Goal: Complete application form

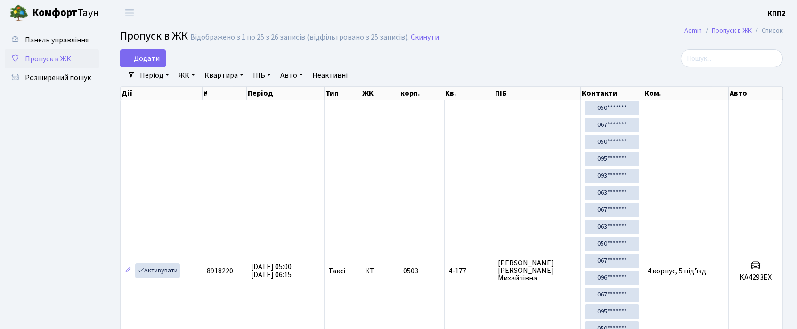
select select "25"
click at [144, 55] on span "Додати" at bounding box center [142, 58] width 33 height 10
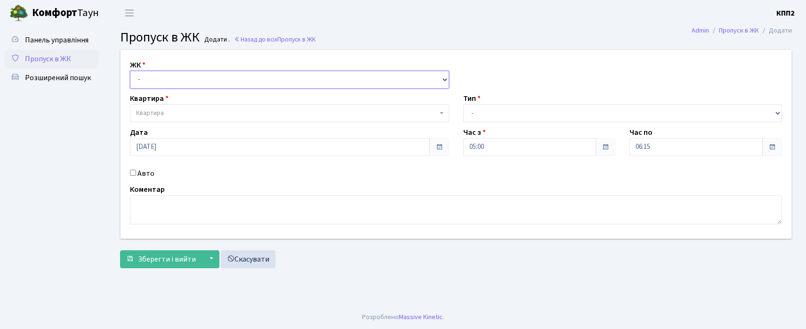
drag, startPoint x: 178, startPoint y: 74, endPoint x: 178, endPoint y: 83, distance: 8.9
click at [178, 74] on select "- КТ, вул. Регенераторна, 4 КТ2, просп. Соборності, 17 КТ3, вул. Березнева, 16 …" at bounding box center [289, 80] width 319 height 18
select select "271"
click at [130, 71] on select "- КТ, вул. Регенераторна, 4 КТ2, просп. Соборності, 17 КТ3, вул. Березнева, 16 …" at bounding box center [289, 80] width 319 height 18
select select
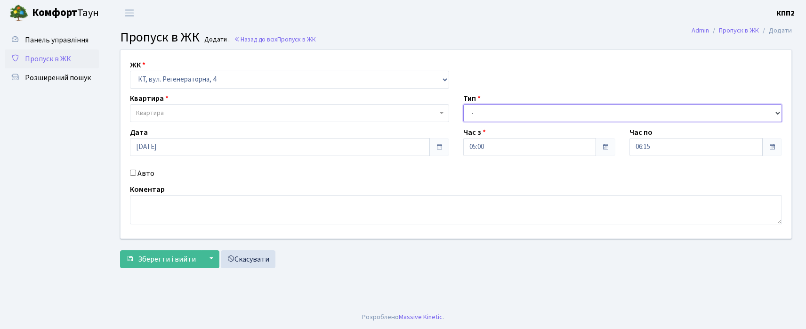
drag, startPoint x: 492, startPoint y: 106, endPoint x: 485, endPoint y: 121, distance: 17.1
click at [492, 106] on select "- Доставка Таксі Гості Сервіс" at bounding box center [622, 113] width 319 height 18
click at [463, 104] on select "- Доставка Таксі Гості Сервіс" at bounding box center [622, 113] width 319 height 18
drag, startPoint x: 533, startPoint y: 85, endPoint x: 498, endPoint y: 110, distance: 43.2
click at [522, 100] on div "ЖК - КТ, вул. Регенераторна, 4 КТ2, просп. Соборності, 17 КТ3, вул. Березнева, …" at bounding box center [455, 144] width 685 height 188
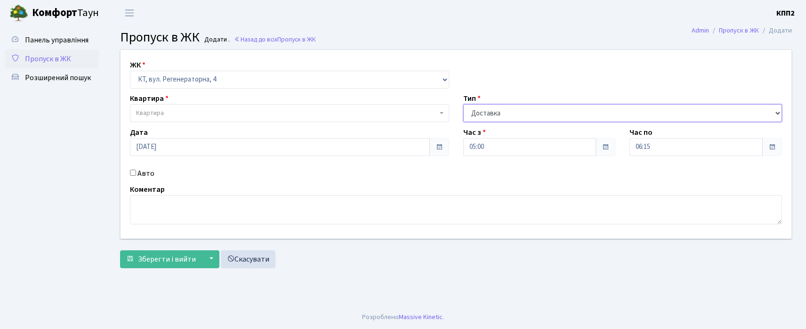
click at [497, 110] on select "- Доставка Таксі Гості Сервіс" at bounding box center [622, 113] width 319 height 18
select select "2"
click at [463, 104] on select "- Доставка Таксі Гості Сервіс" at bounding box center [622, 113] width 319 height 18
click at [235, 129] on div "Дата 26.08.2025" at bounding box center [289, 141] width 333 height 29
drag, startPoint x: 230, startPoint y: 125, endPoint x: 191, endPoint y: 110, distance: 42.2
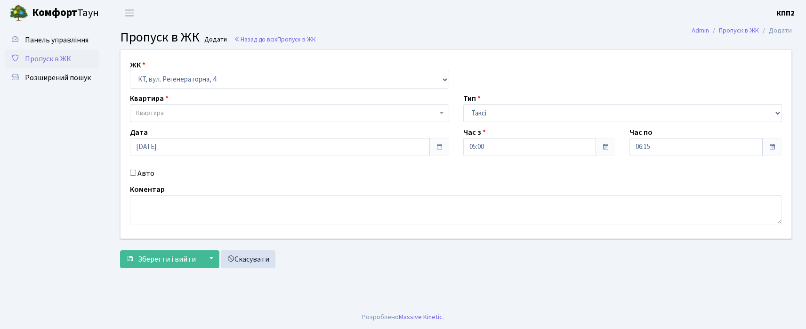
click at [223, 119] on div "ЖК - КТ, вул. Регенераторна, 4 КТ2, просп. Соборності, 17 КТ3, вул. Березнева, …" at bounding box center [455, 144] width 685 height 188
click at [191, 110] on span "Квартира" at bounding box center [286, 112] width 301 height 9
click at [73, 35] on span "Панель управління" at bounding box center [57, 40] width 64 height 10
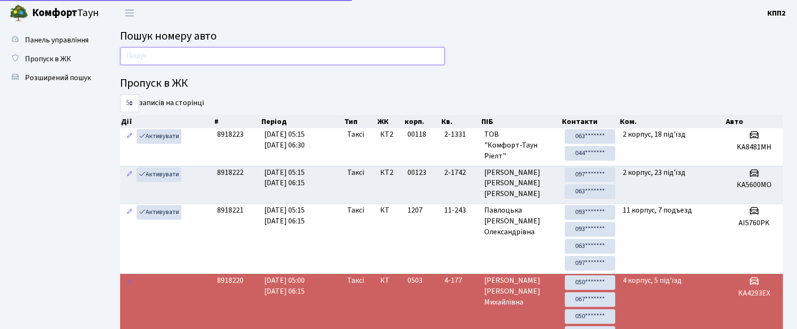
click at [159, 64] on input "text" at bounding box center [282, 56] width 324 height 18
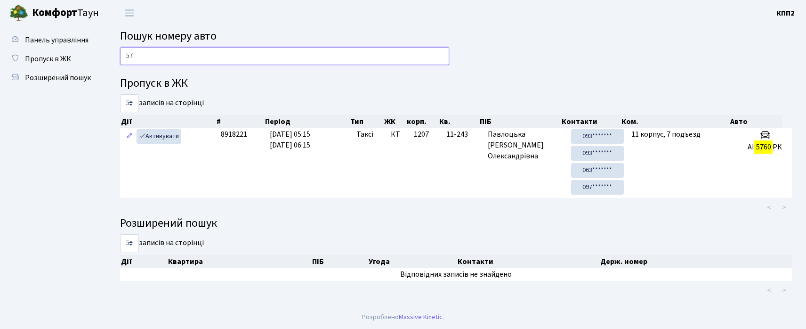
type input "5"
